Goal: Task Accomplishment & Management: Complete application form

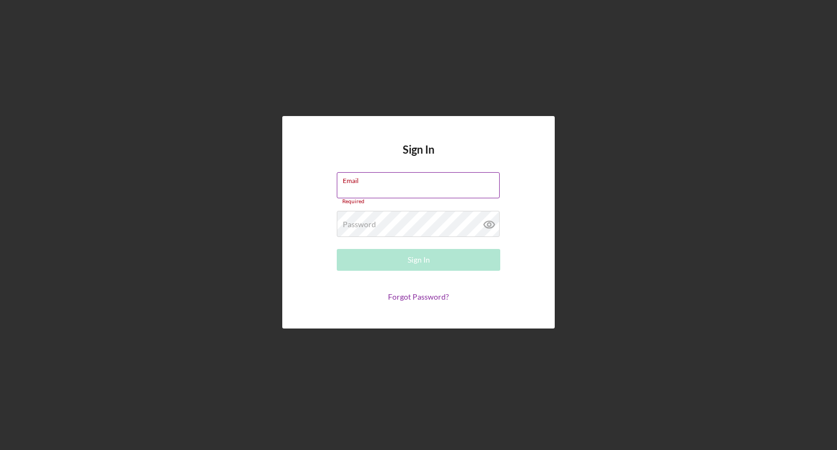
type input "[EMAIL_ADDRESS][DOMAIN_NAME]"
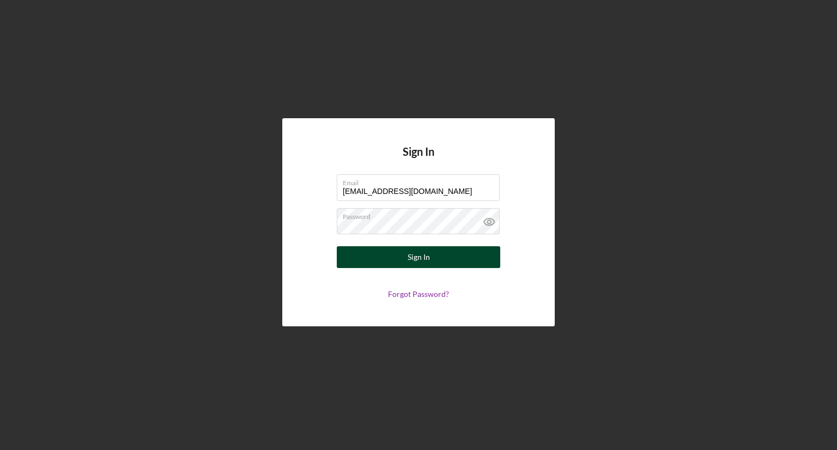
click at [411, 257] on div "Sign In" at bounding box center [419, 257] width 22 height 22
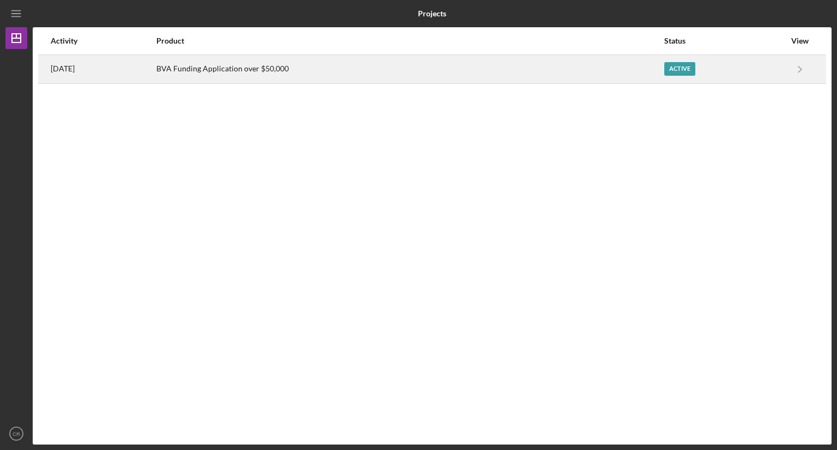
click at [721, 59] on div "Active" at bounding box center [724, 69] width 121 height 27
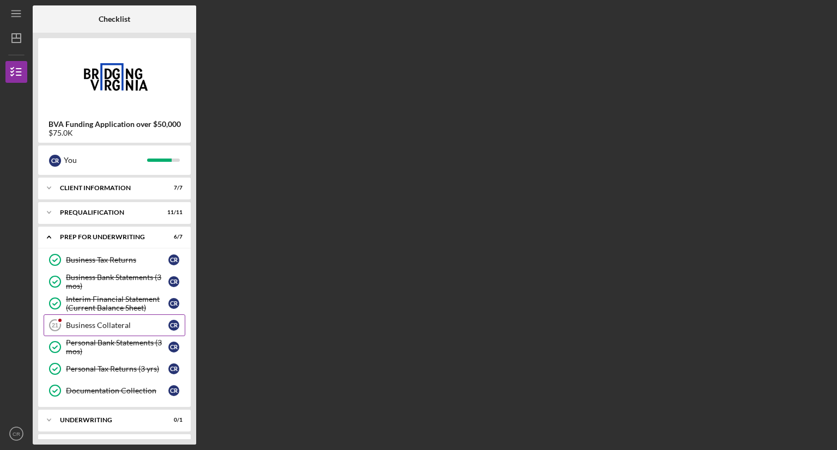
click at [106, 324] on div "Business Collateral" at bounding box center [117, 325] width 102 height 9
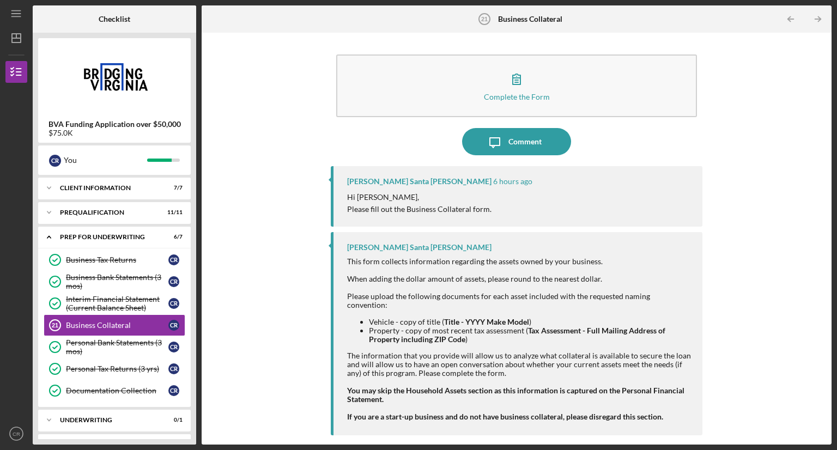
click at [259, 286] on div "Complete the Form Form Icon/Message Comment [PERSON_NAME] Santa [PERSON_NAME] 6…" at bounding box center [516, 238] width 619 height 401
click at [260, 274] on div "Complete the Form Form Icon/Message Comment [PERSON_NAME] Santa [PERSON_NAME] 6…" at bounding box center [516, 238] width 619 height 401
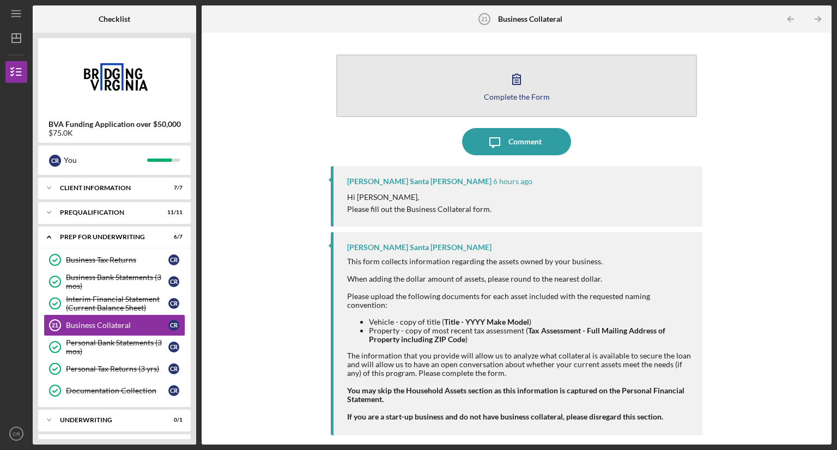
click at [514, 87] on icon "button" at bounding box center [516, 78] width 27 height 27
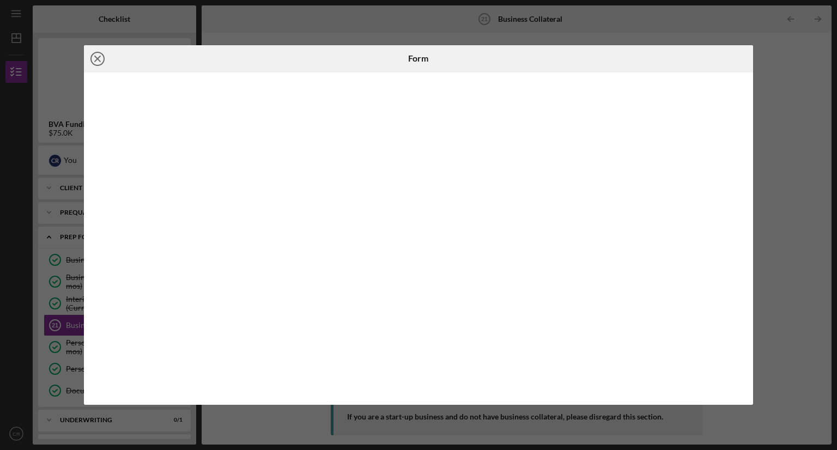
click at [94, 54] on icon "Icon/Close" at bounding box center [97, 58] width 27 height 27
